Goal: Information Seeking & Learning: Stay updated

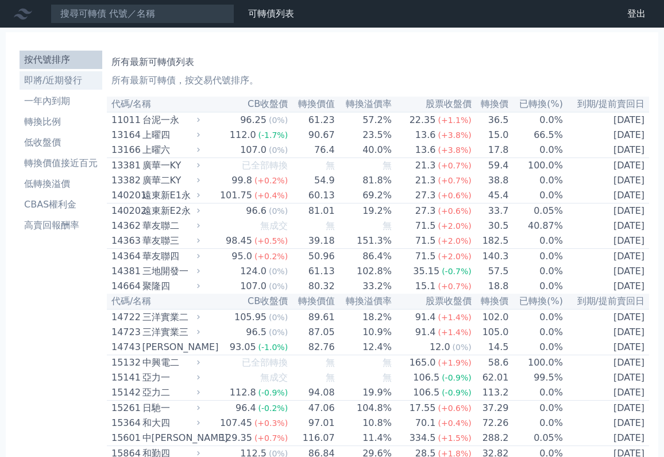
click at [68, 79] on li "即將/近期發行" at bounding box center [61, 81] width 83 height 14
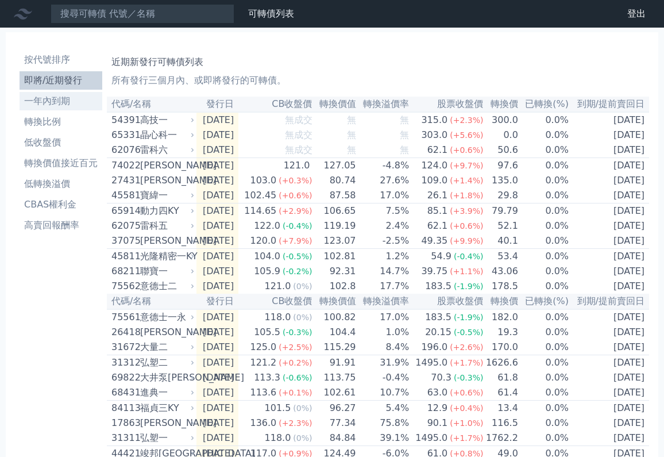
click at [61, 105] on li "一年內到期" at bounding box center [61, 101] width 83 height 14
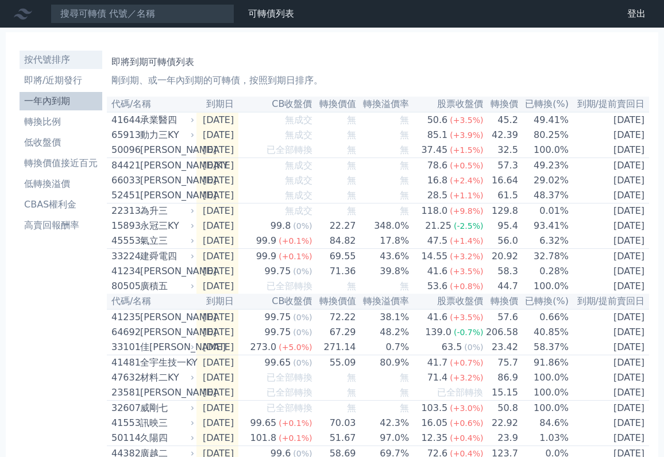
click at [63, 65] on li "按代號排序" at bounding box center [61, 60] width 83 height 14
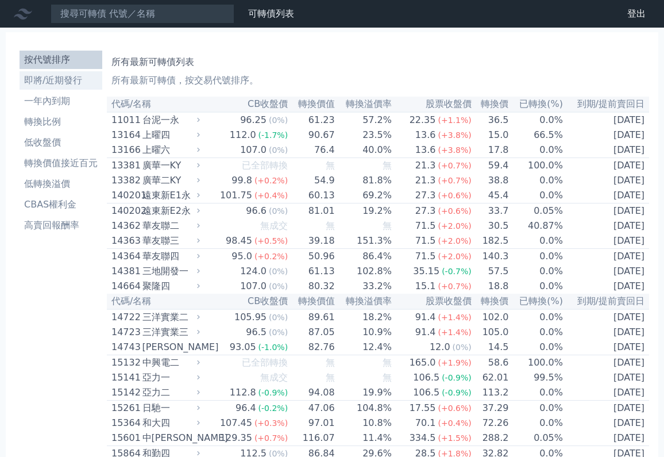
click at [66, 82] on li "即將/近期發行" at bounding box center [61, 81] width 83 height 14
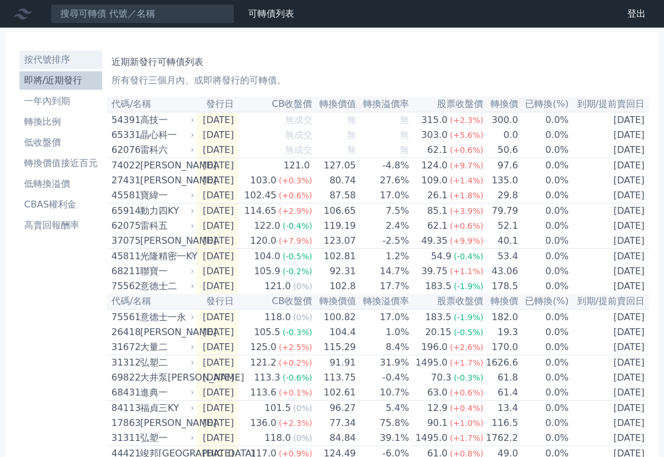
click at [73, 57] on li "按代號排序" at bounding box center [61, 60] width 83 height 14
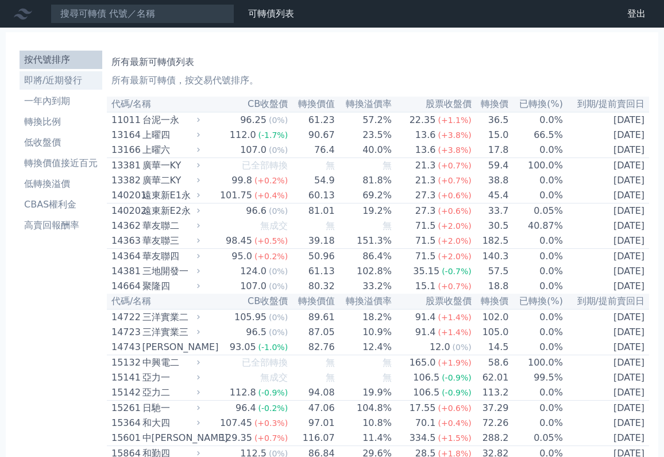
click at [59, 78] on li "即將/近期發行" at bounding box center [61, 81] width 83 height 14
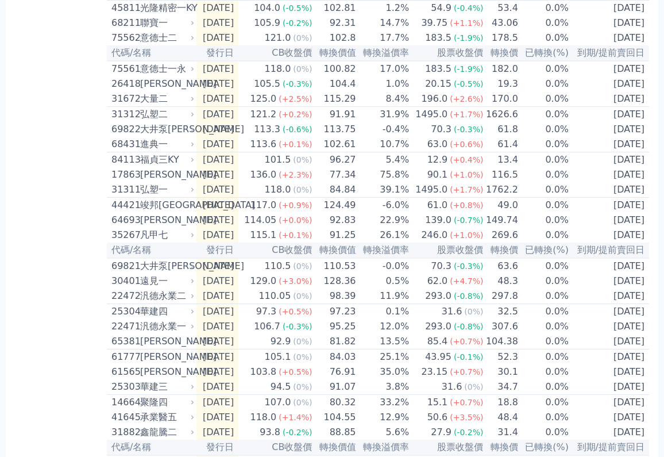
scroll to position [220, 0]
